Goal: Check status: Check status

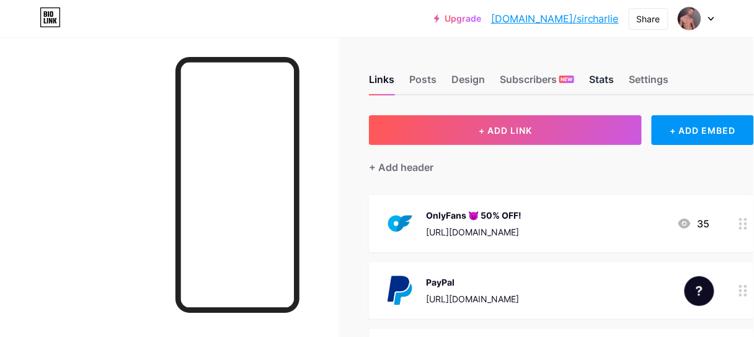
click at [606, 79] on div "Stats" at bounding box center [601, 83] width 25 height 22
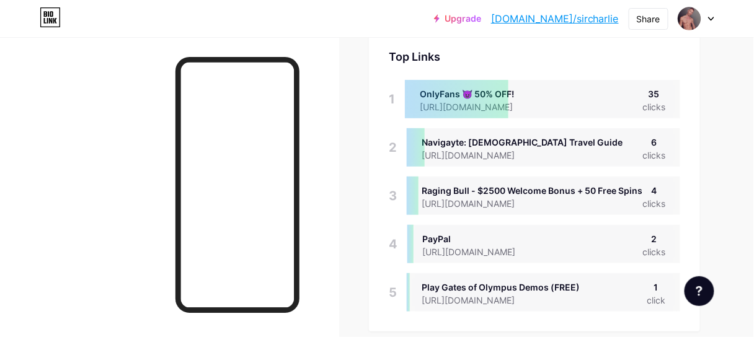
scroll to position [69, 0]
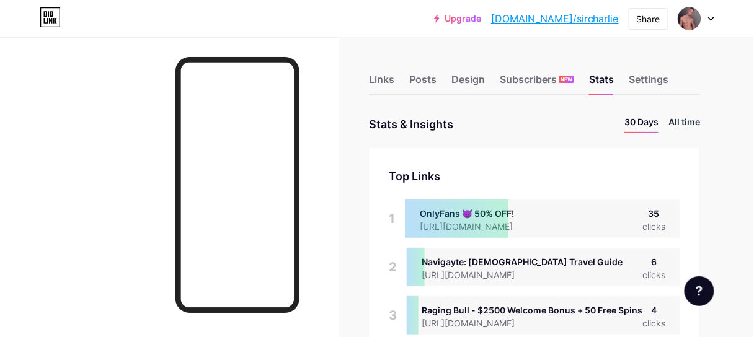
click at [676, 118] on li "All time" at bounding box center [684, 124] width 32 height 18
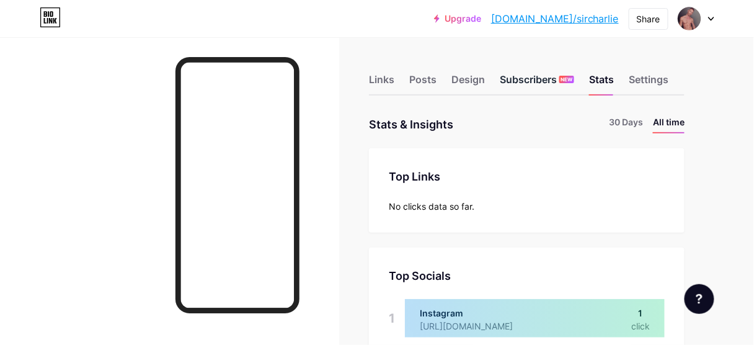
click at [531, 80] on div "Subscribers NEW" at bounding box center [537, 83] width 74 height 22
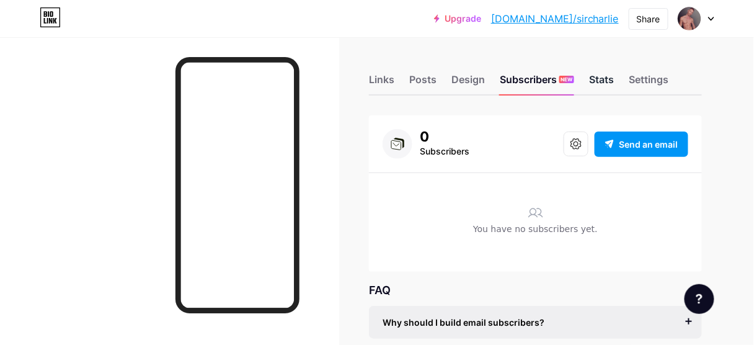
click at [598, 80] on div "Stats" at bounding box center [601, 83] width 25 height 22
